Goal: Transaction & Acquisition: Download file/media

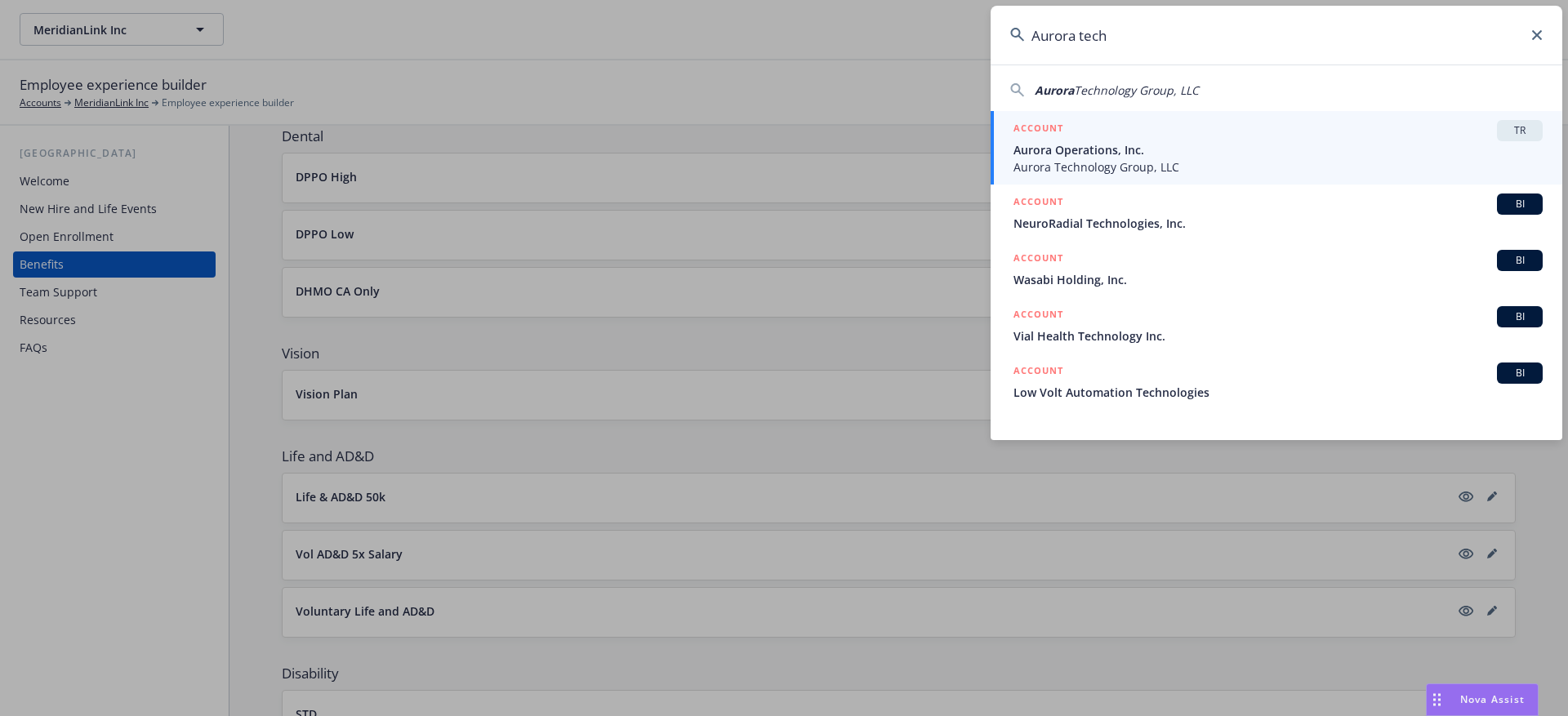
type input "Aurora tech"
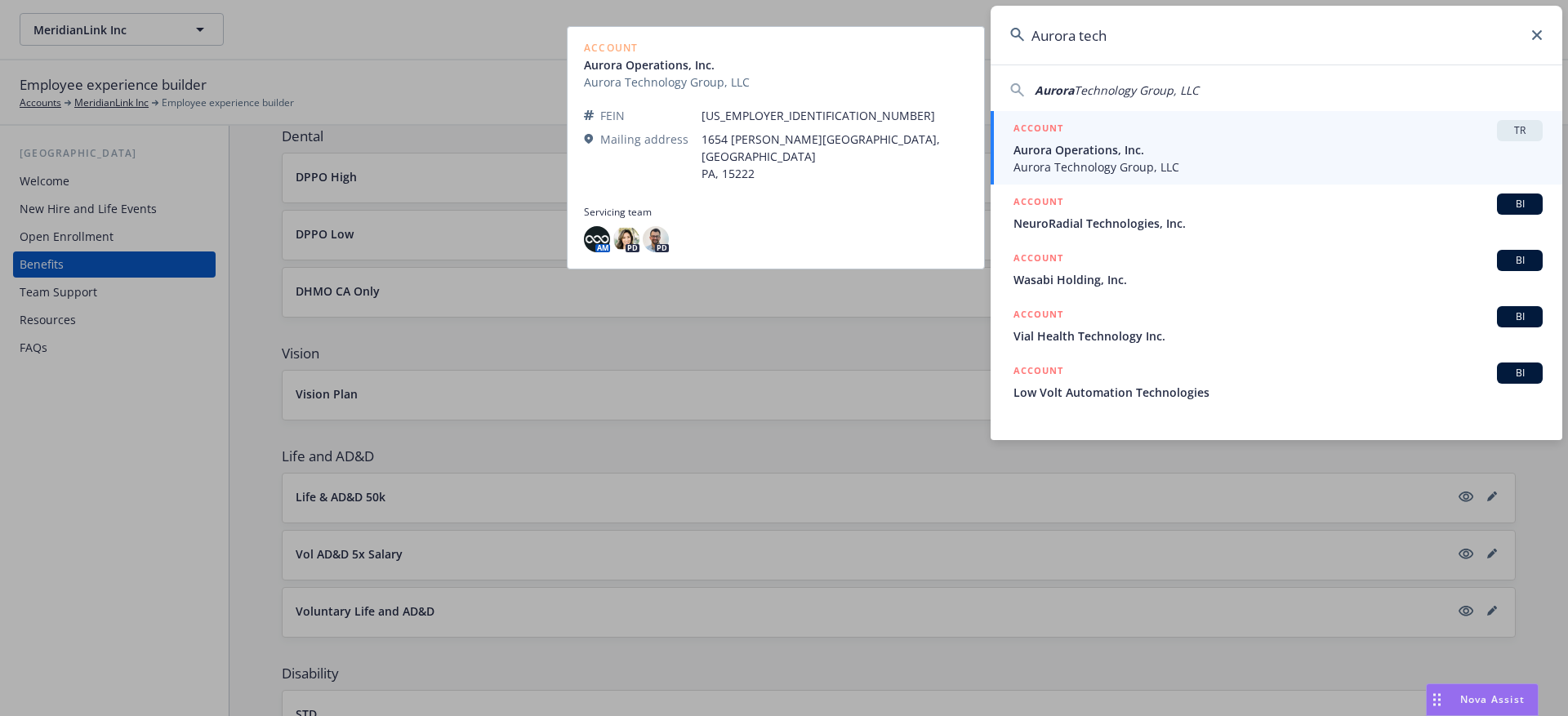
click at [1223, 158] on span "Aurora Technology Group, LLC" at bounding box center [1277, 167] width 530 height 17
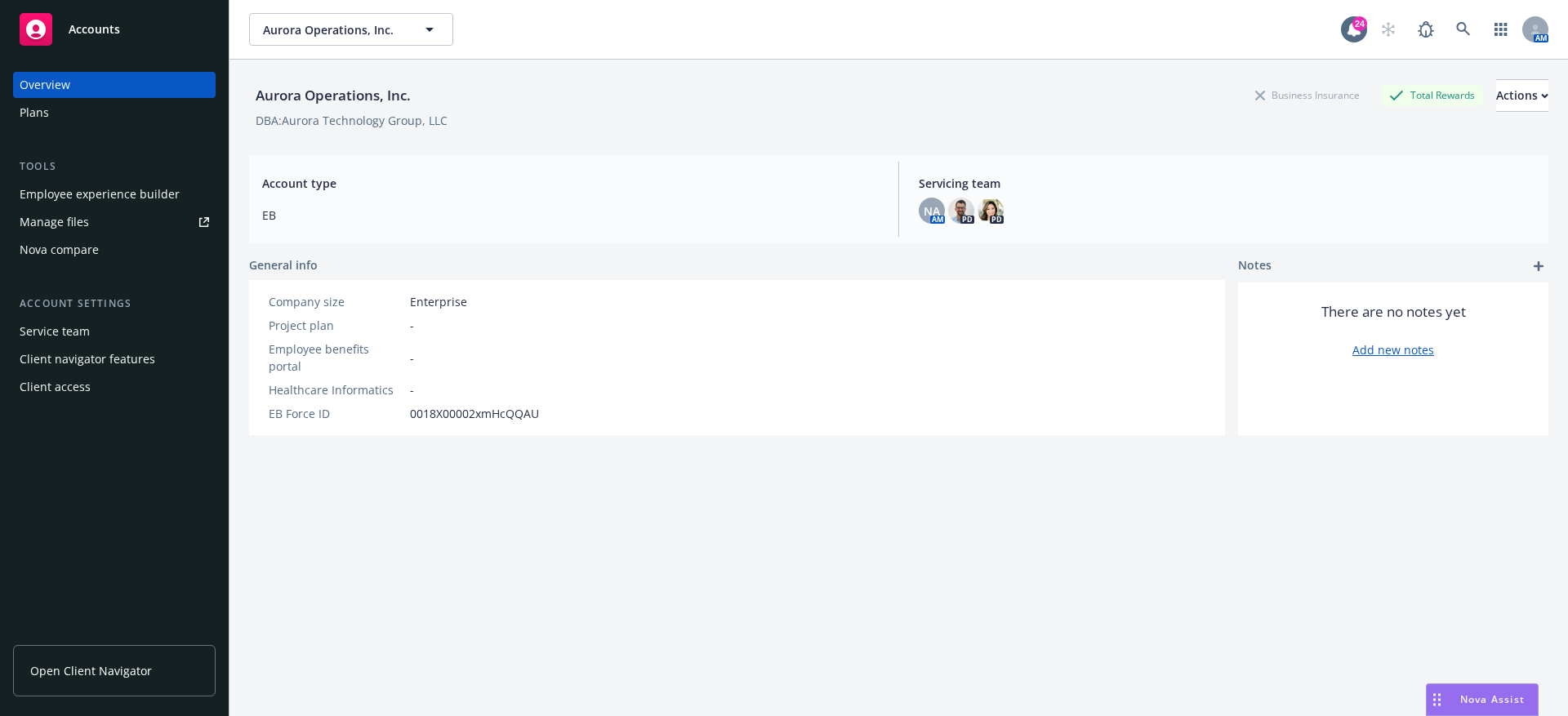
click at [62, 213] on div "Manage files" at bounding box center [54, 222] width 69 height 26
click at [67, 227] on div "Manage files" at bounding box center [54, 222] width 69 height 26
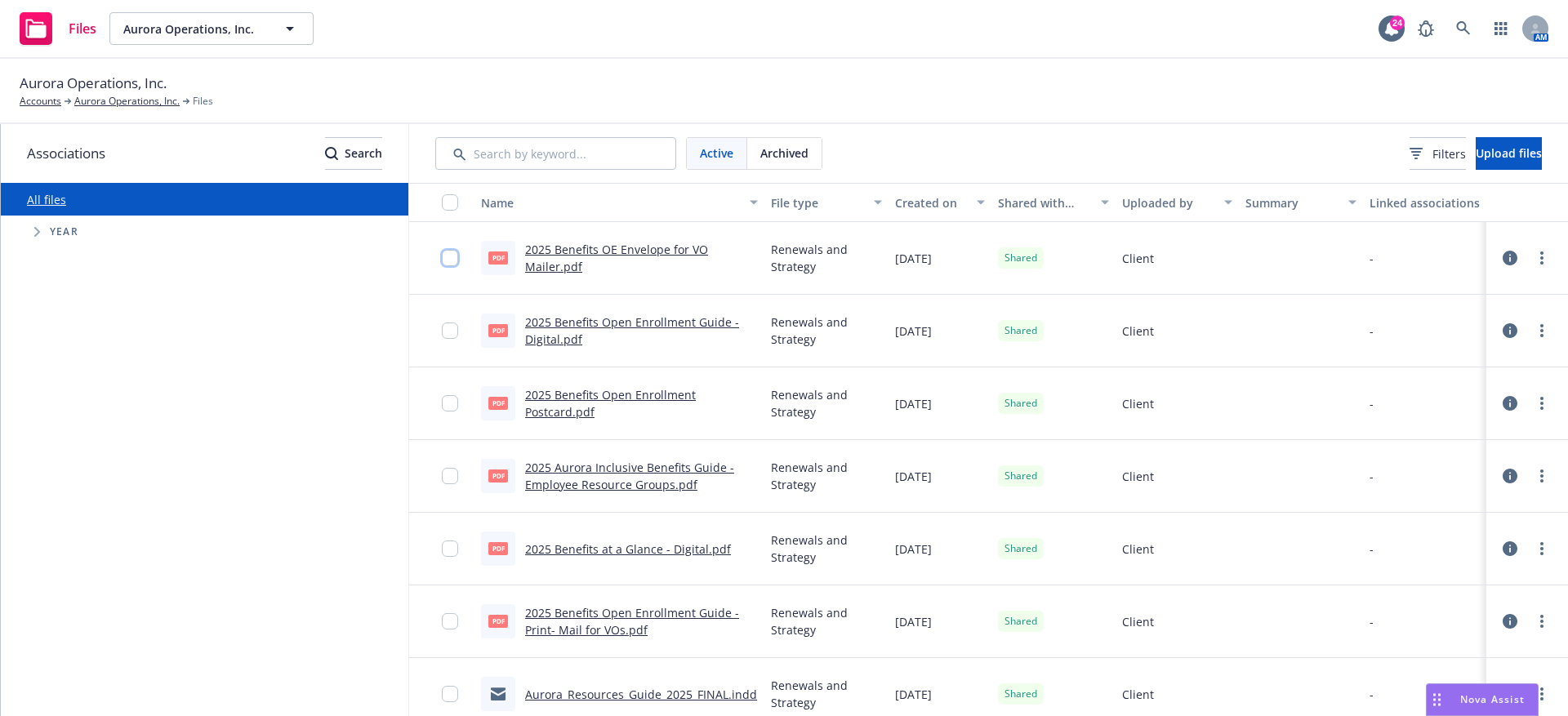
click at [448, 250] on input "checkbox" at bounding box center [449, 258] width 16 height 16
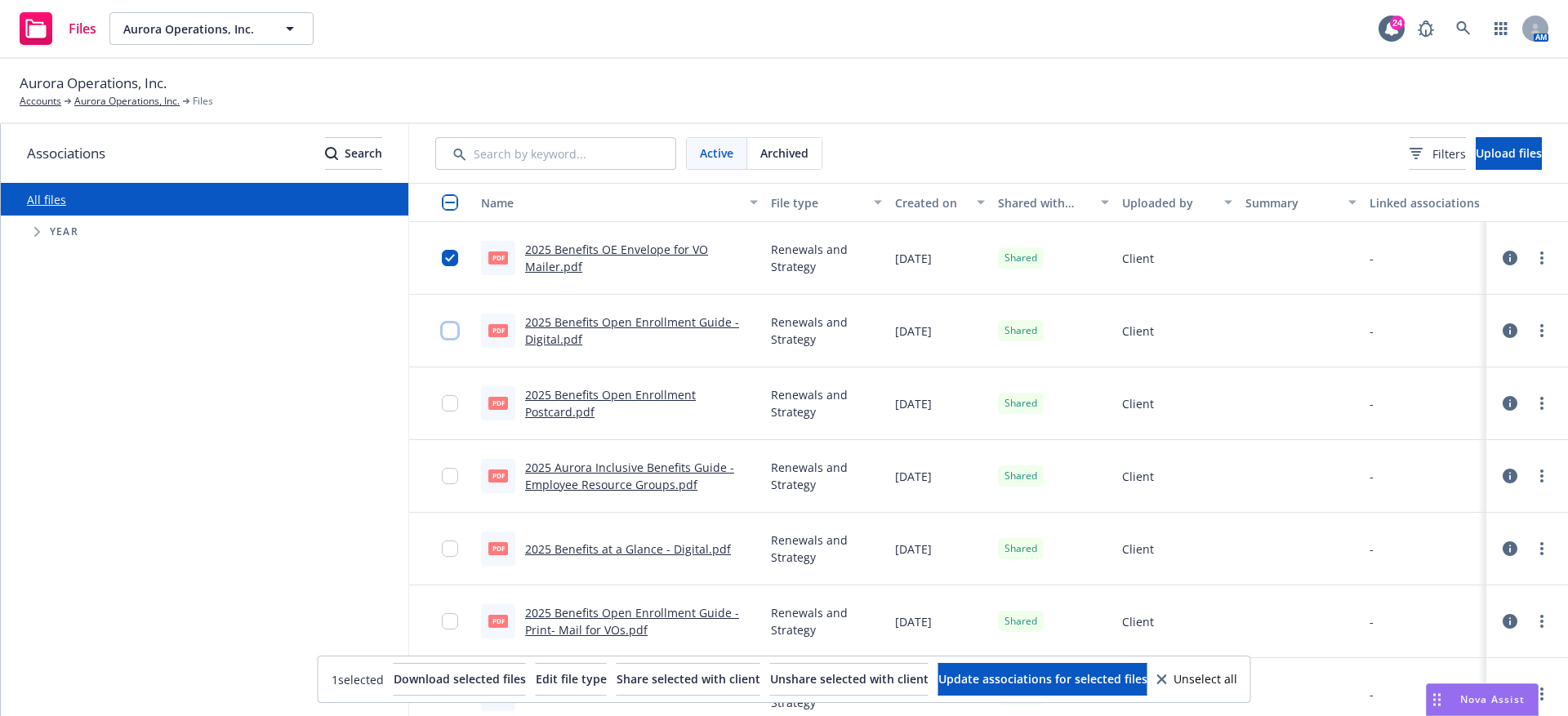
click at [454, 325] on input "checkbox" at bounding box center [449, 330] width 16 height 16
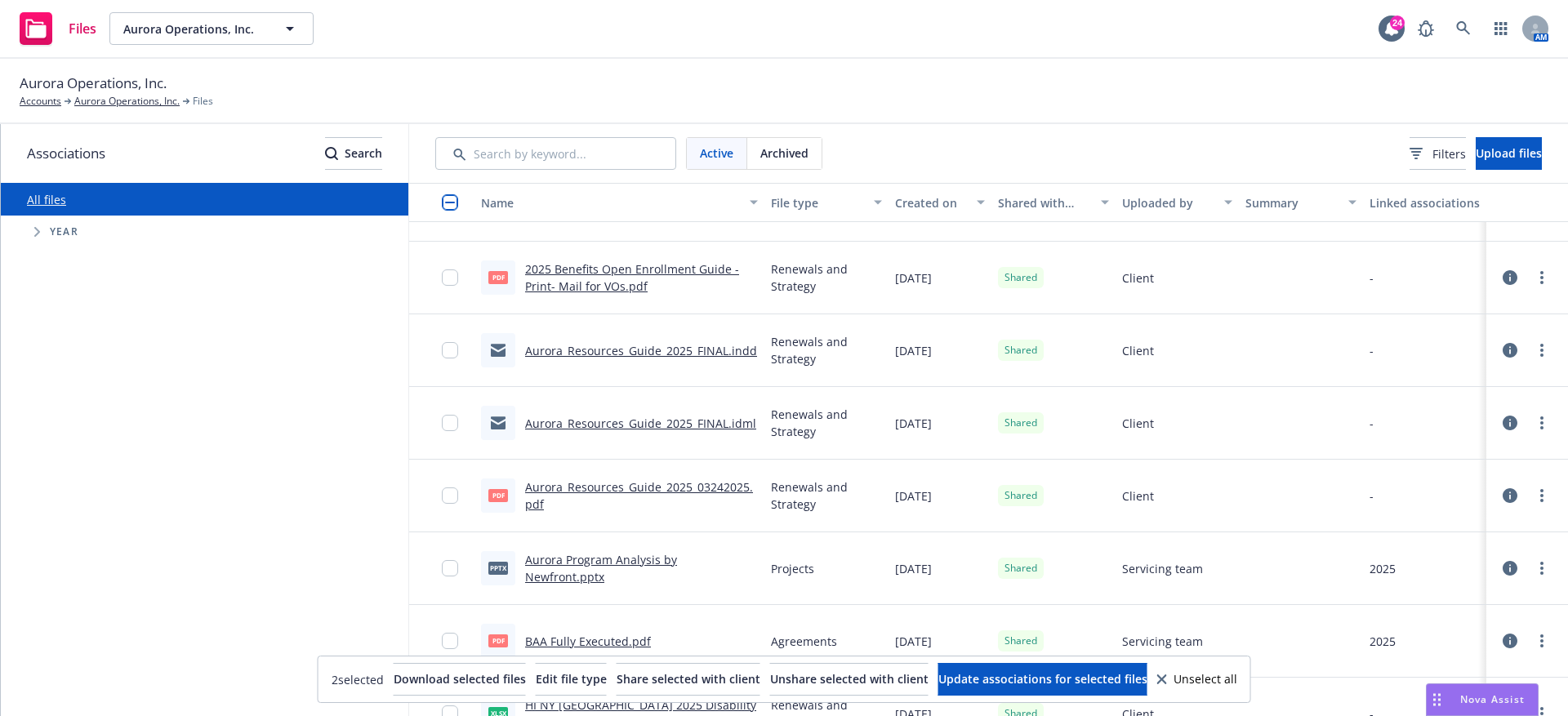
scroll to position [357, 0]
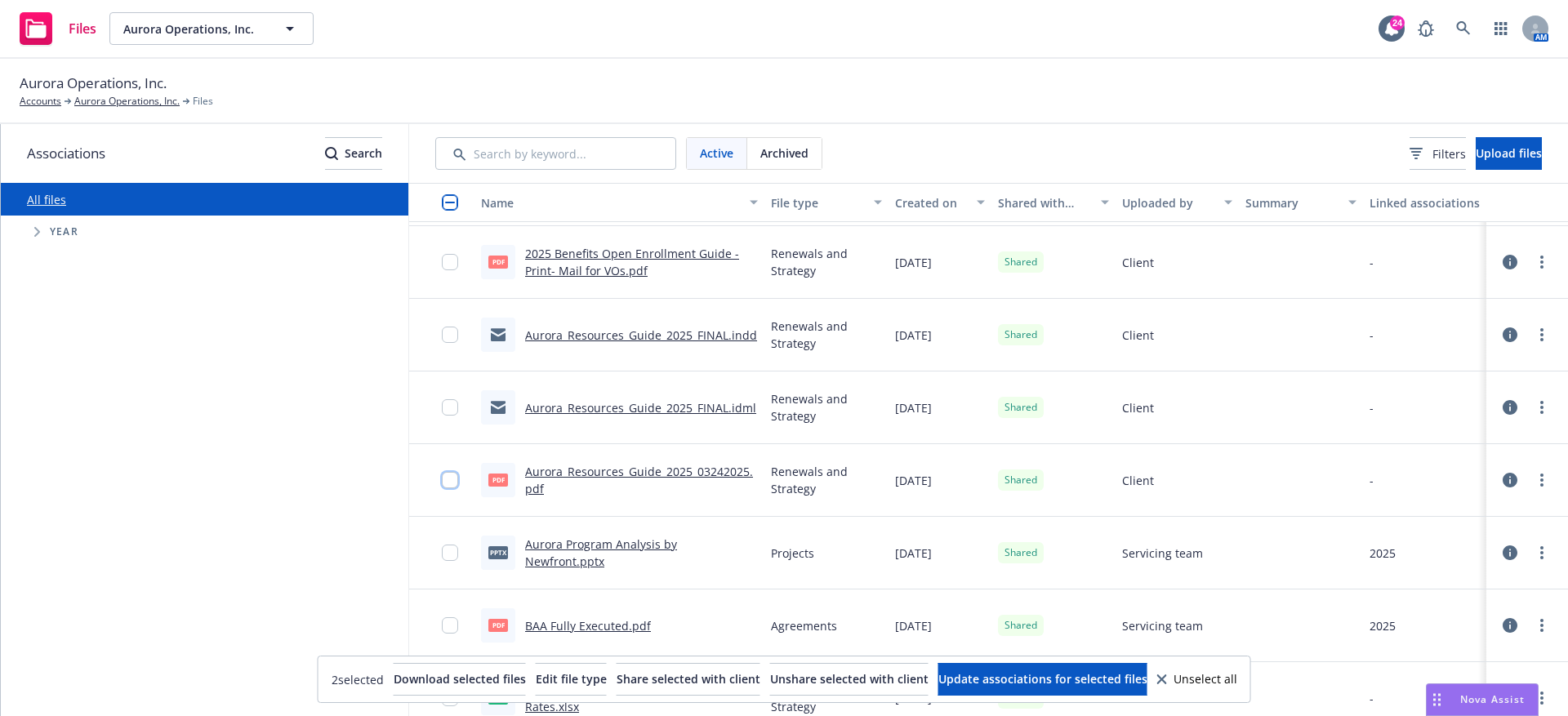
click at [447, 473] on input "checkbox" at bounding box center [449, 480] width 16 height 16
click at [446, 415] on div at bounding box center [455, 408] width 26 height 52
click at [449, 400] on input "checkbox" at bounding box center [449, 407] width 16 height 16
click at [443, 332] on input "checkbox" at bounding box center [449, 335] width 16 height 16
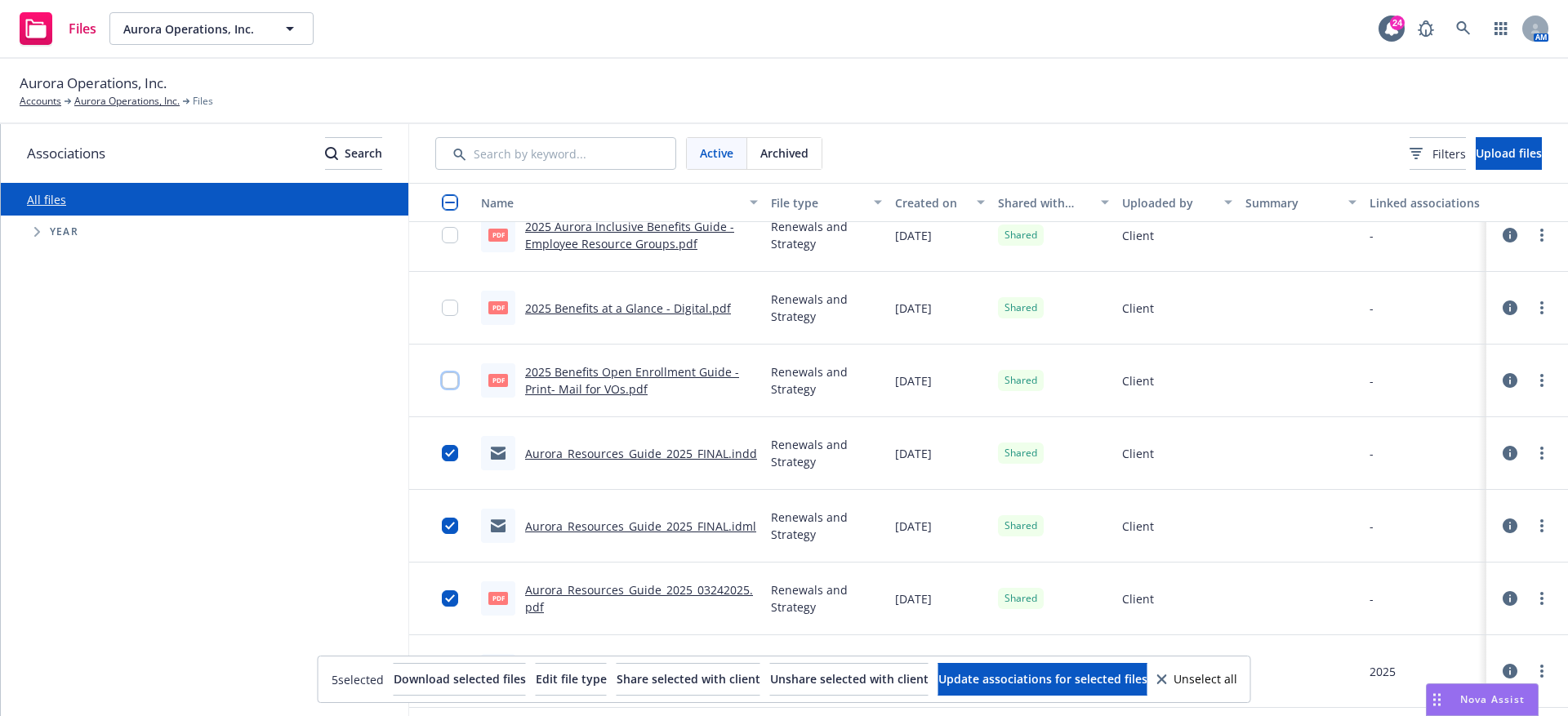
click at [450, 378] on input "checkbox" at bounding box center [449, 380] width 16 height 16
click at [450, 296] on div at bounding box center [455, 308] width 26 height 52
click at [450, 308] on input "checkbox" at bounding box center [449, 307] width 16 height 16
click at [452, 239] on input "checkbox" at bounding box center [449, 234] width 16 height 16
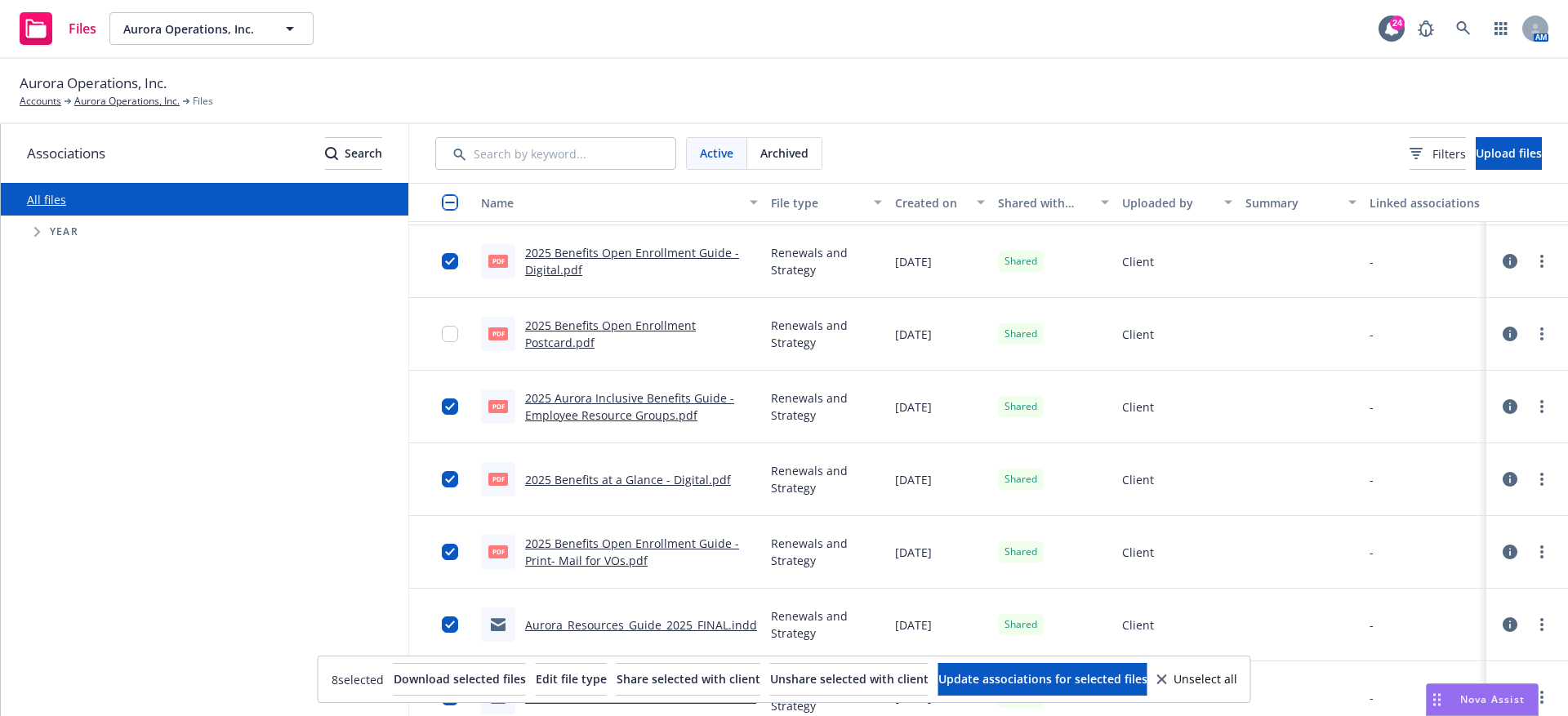
scroll to position [0, 0]
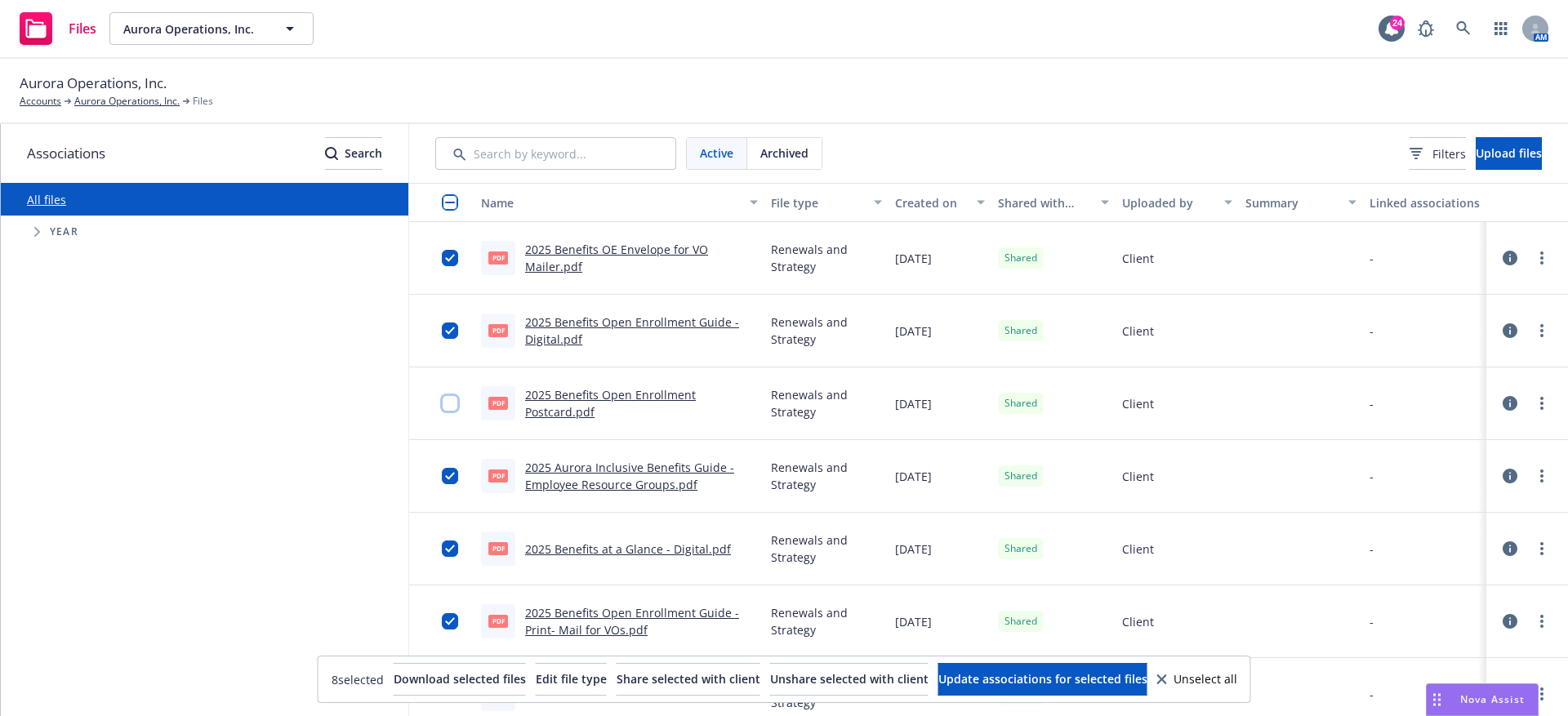
click at [454, 395] on input "checkbox" at bounding box center [449, 403] width 16 height 16
click at [394, 689] on button "Download selected files" at bounding box center [459, 679] width 132 height 33
click at [1222, 95] on div "Aurora Operations, Inc. Accounts Aurora Operations, Inc. Files" at bounding box center [784, 91] width 1529 height 36
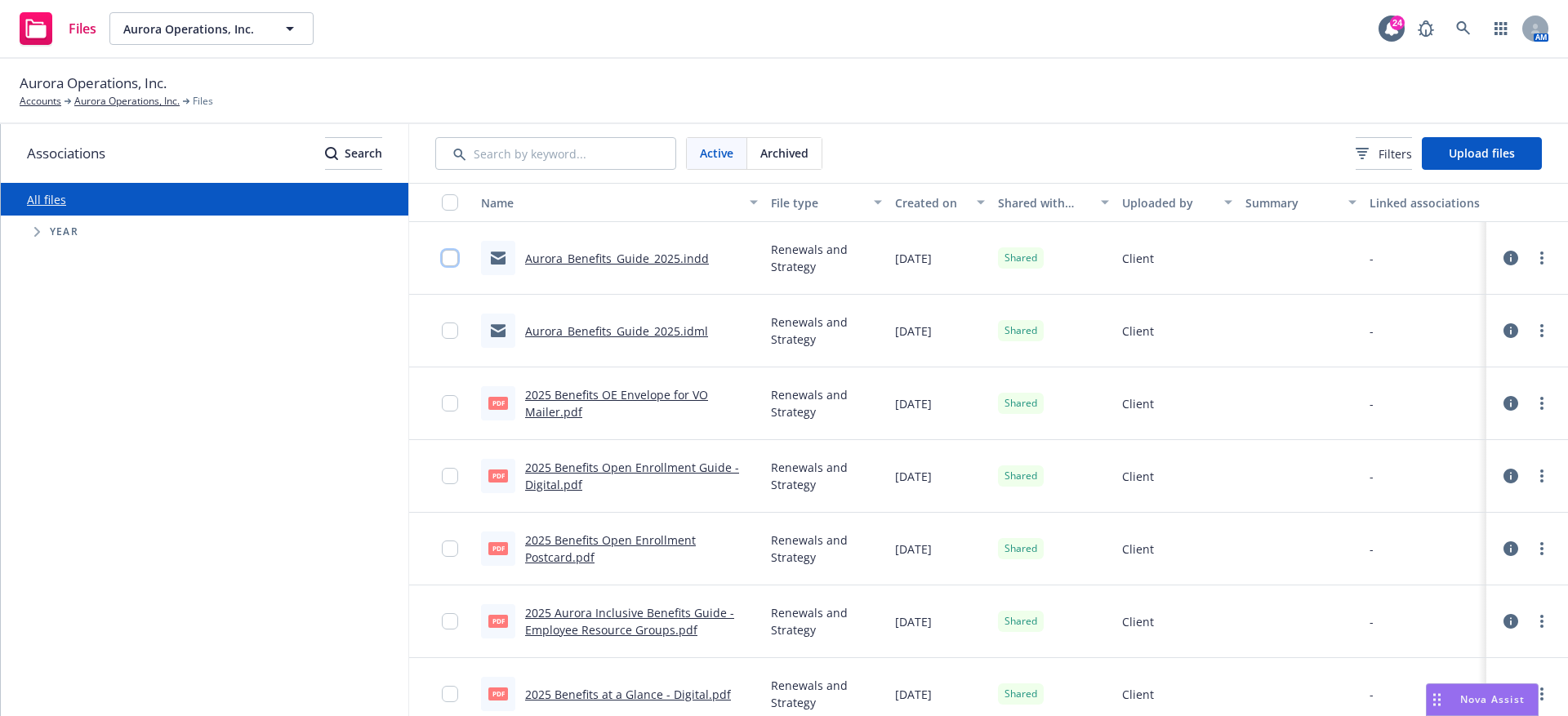
click at [449, 256] on input "checkbox" at bounding box center [449, 258] width 16 height 16
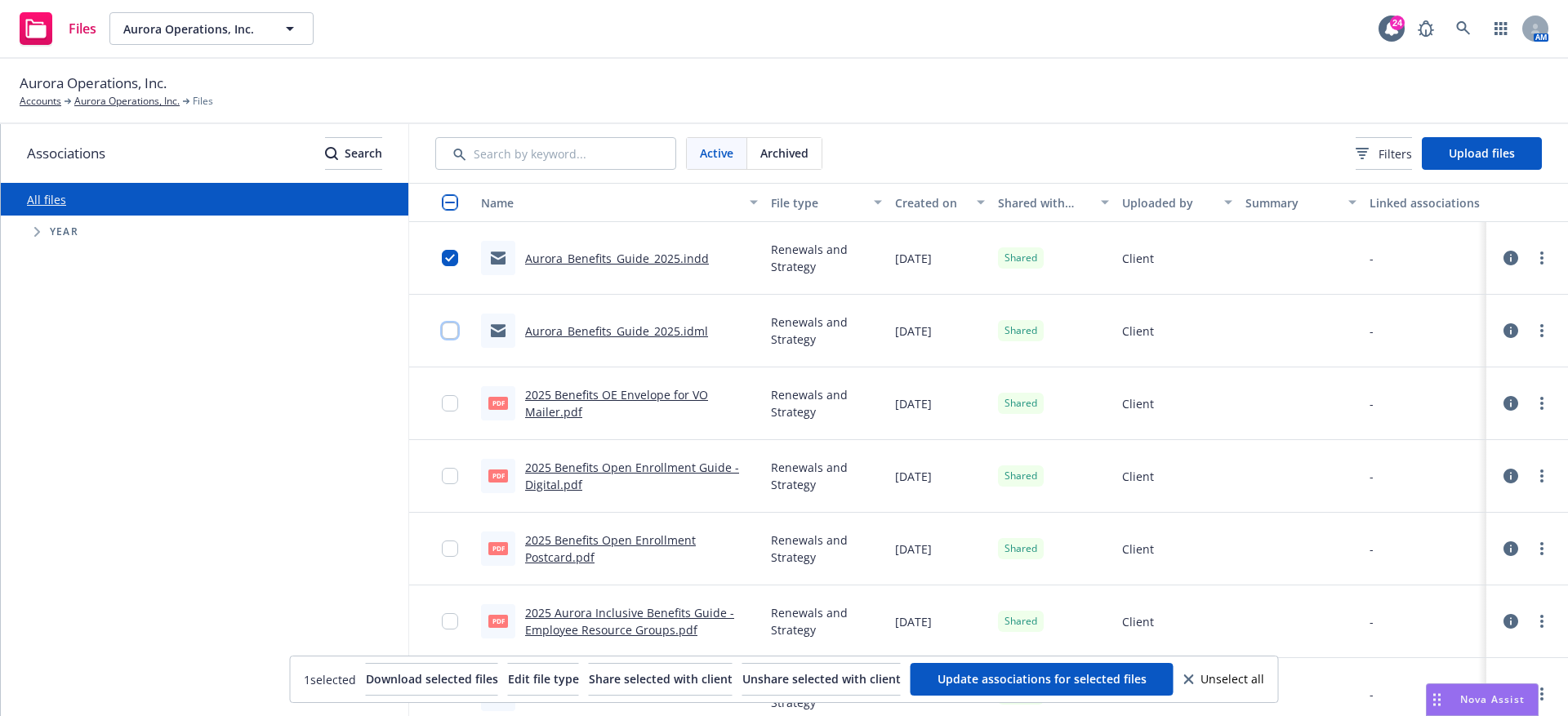
click at [449, 330] on input "checkbox" at bounding box center [449, 330] width 16 height 16
click at [366, 670] on button "Download selected files" at bounding box center [431, 679] width 132 height 33
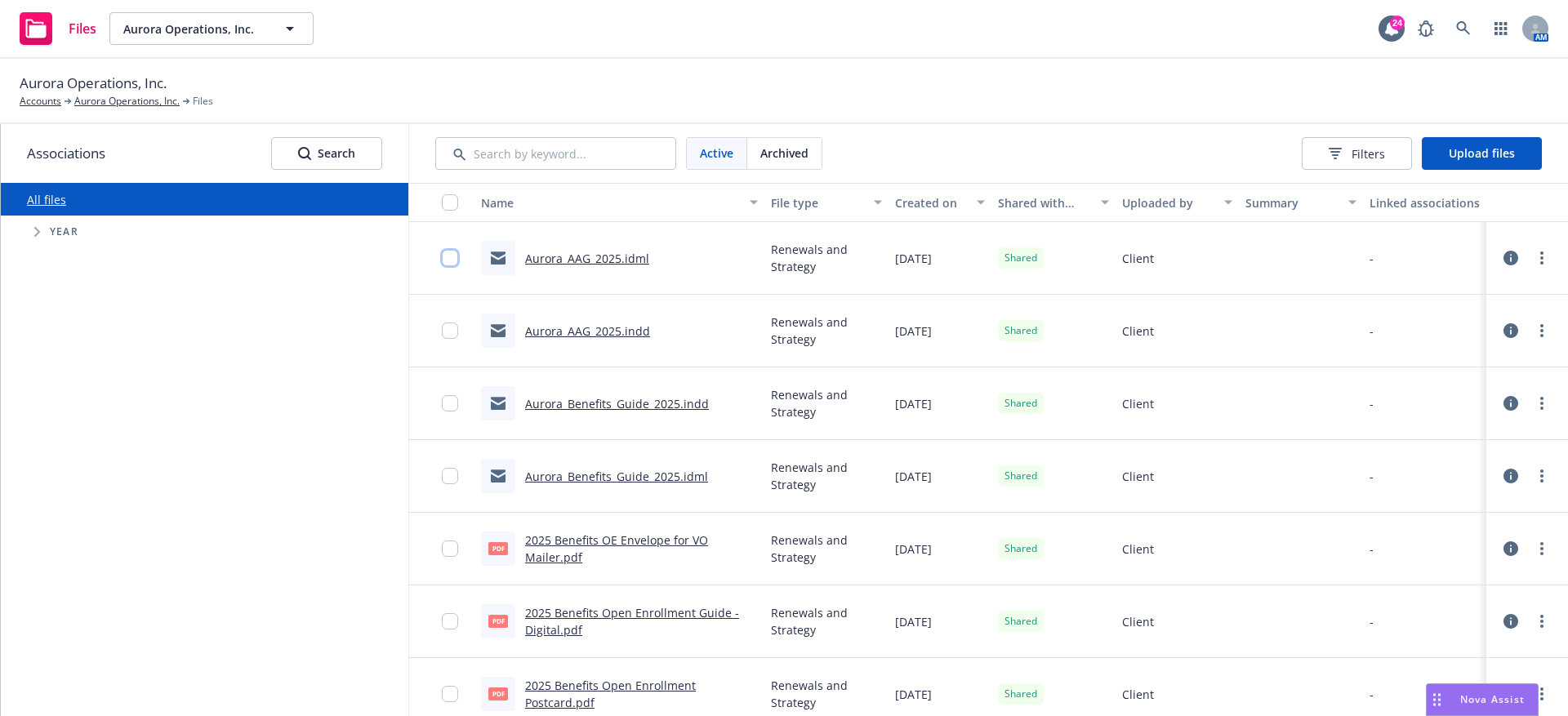
click at [454, 256] on input "checkbox" at bounding box center [449, 258] width 16 height 16
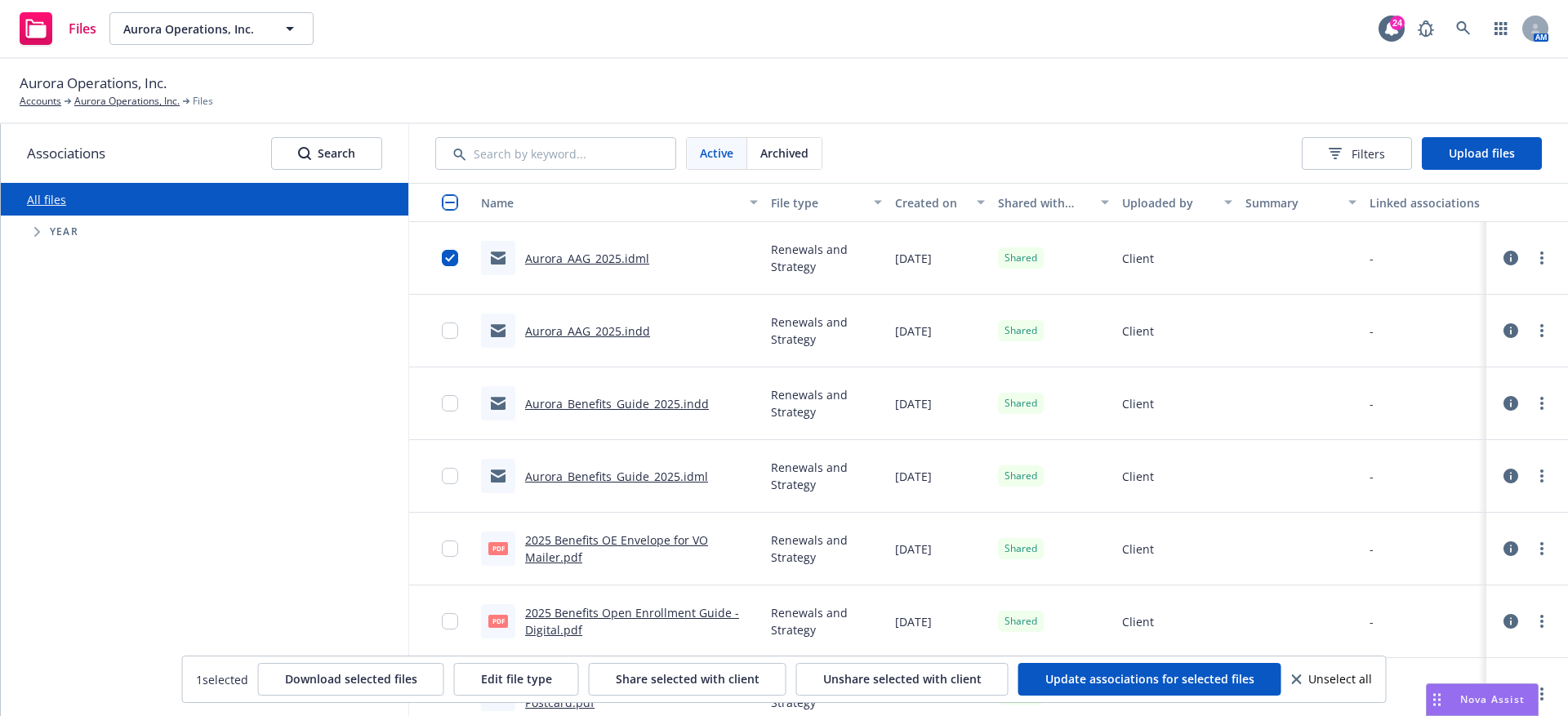
click at [454, 313] on div at bounding box center [455, 331] width 26 height 52
click at [444, 324] on input "checkbox" at bounding box center [449, 330] width 16 height 16
